Goal: Find specific page/section: Find specific page/section

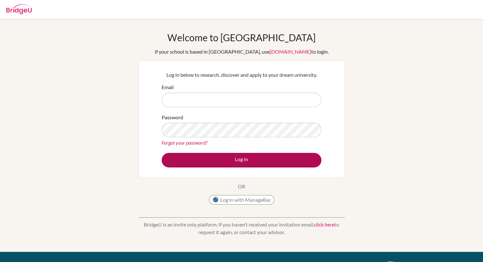
type input "[EMAIL_ADDRESS][DOMAIN_NAME]"
click at [232, 160] on button "Log in" at bounding box center [241, 160] width 160 height 15
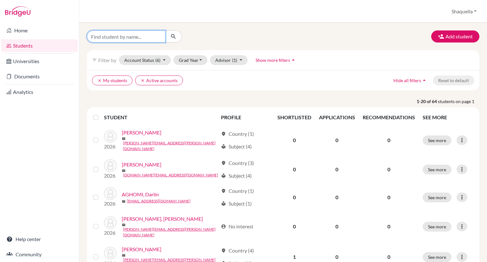
click at [116, 36] on input "Find student by name..." at bounding box center [126, 36] width 79 height 12
type input "madison"
click button "submit" at bounding box center [173, 36] width 17 height 12
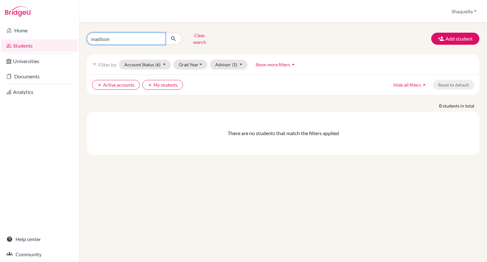
click at [160, 36] on input "madison" at bounding box center [126, 39] width 79 height 12
click at [203, 35] on button "Clear search" at bounding box center [199, 38] width 35 height 16
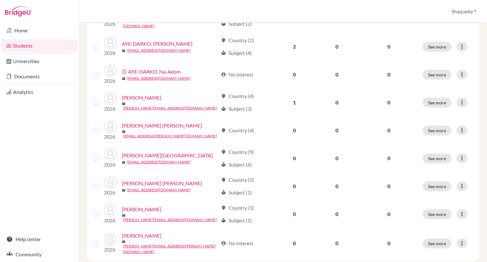
scroll to position [464, 0]
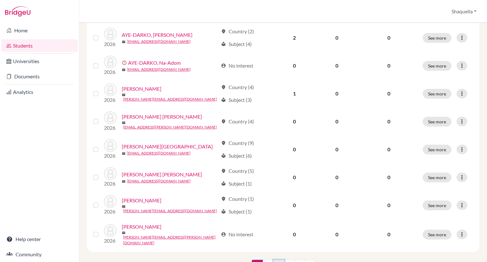
click at [276, 260] on link "3" at bounding box center [278, 266] width 11 height 12
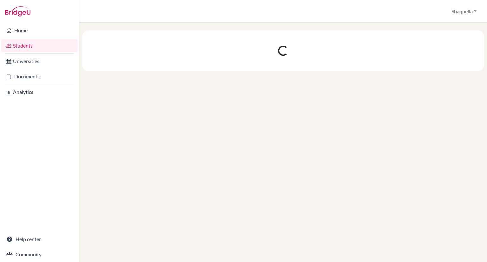
scroll to position [0, 0]
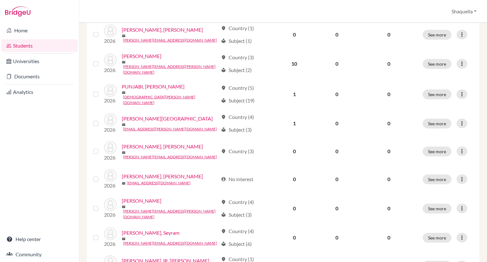
scroll to position [450, 0]
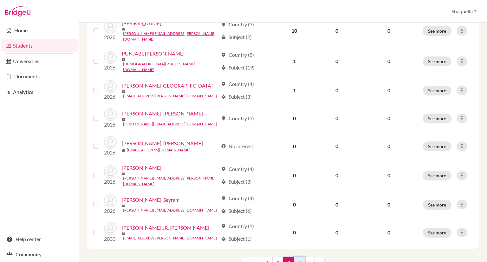
click at [295, 257] on link "4" at bounding box center [299, 263] width 11 height 12
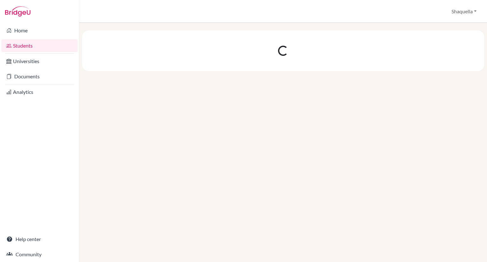
scroll to position [0, 0]
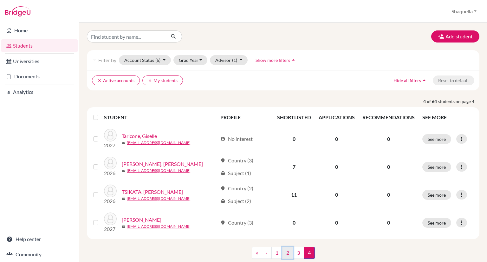
click at [285, 253] on link "2" at bounding box center [287, 253] width 11 height 12
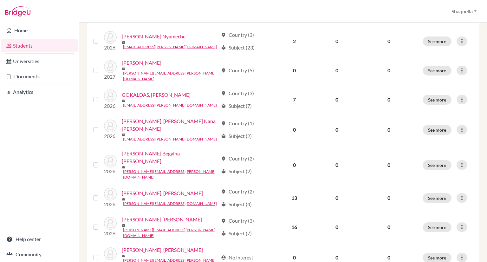
scroll to position [463, 0]
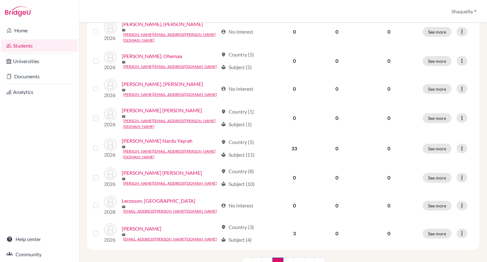
drag, startPoint x: 487, startPoint y: 44, endPoint x: 487, endPoint y: 203, distance: 159.3
click at [487, 203] on div "Add student filter_list Filter by Account Status (6) Active accounts done Archi…" at bounding box center [283, 142] width 408 height 239
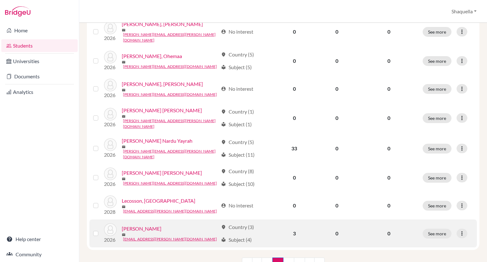
click at [161, 225] on link "MAHAMA, Farida Gyanfua Dramani" at bounding box center [142, 229] width 40 height 8
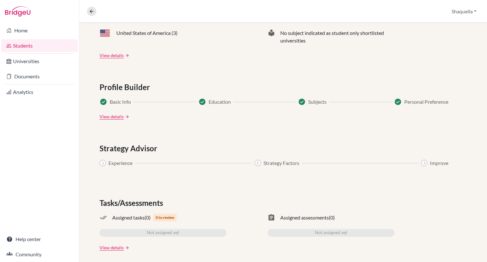
scroll to position [296, 0]
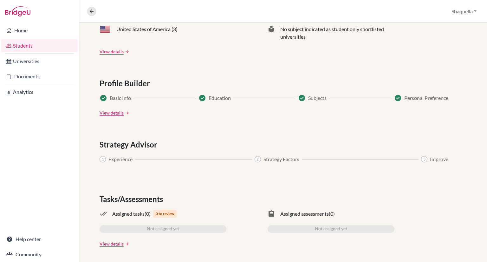
click at [487, 191] on div "Previous Student Next Student MAHAMA, Farida Gyanfua Dramani Access student's a…" at bounding box center [283, 142] width 408 height 239
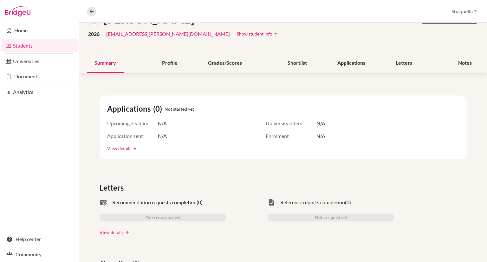
scroll to position [0, 0]
